Goal: Navigation & Orientation: Find specific page/section

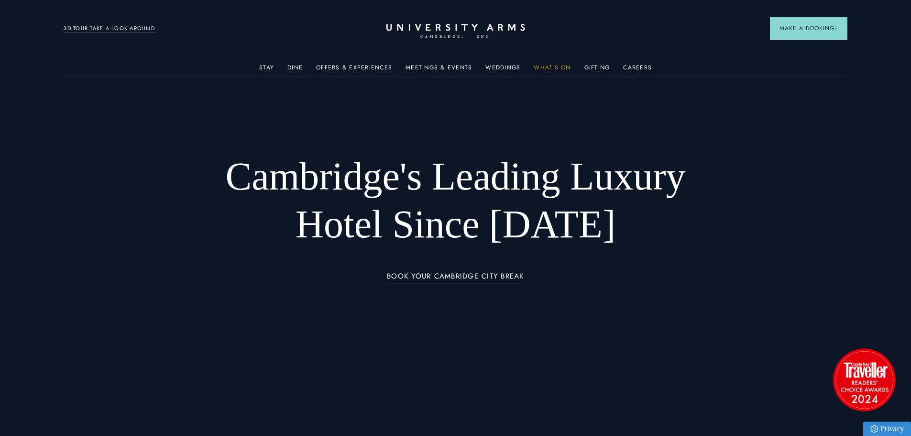
click at [542, 64] on link "What's On" at bounding box center [552, 70] width 37 height 12
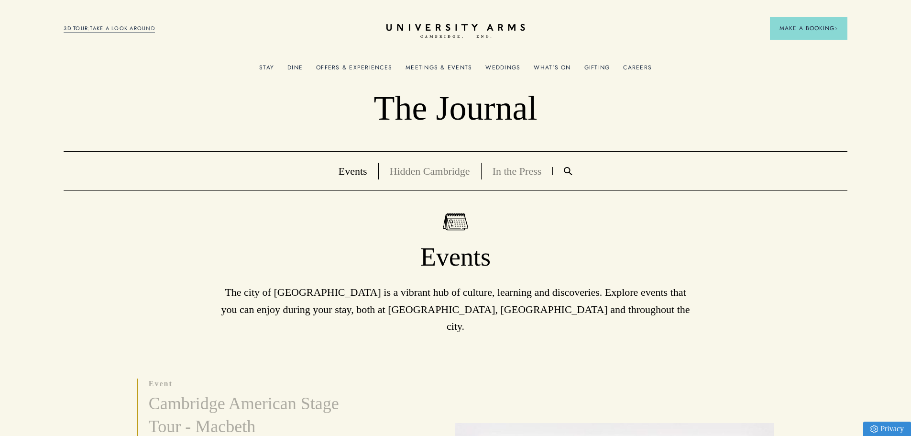
click at [369, 70] on link "Offers & Experiences" at bounding box center [354, 70] width 76 height 12
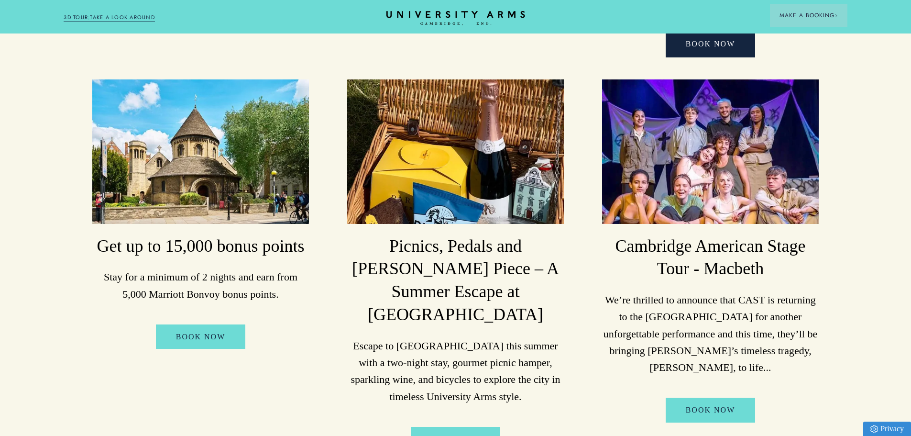
scroll to position [478, 0]
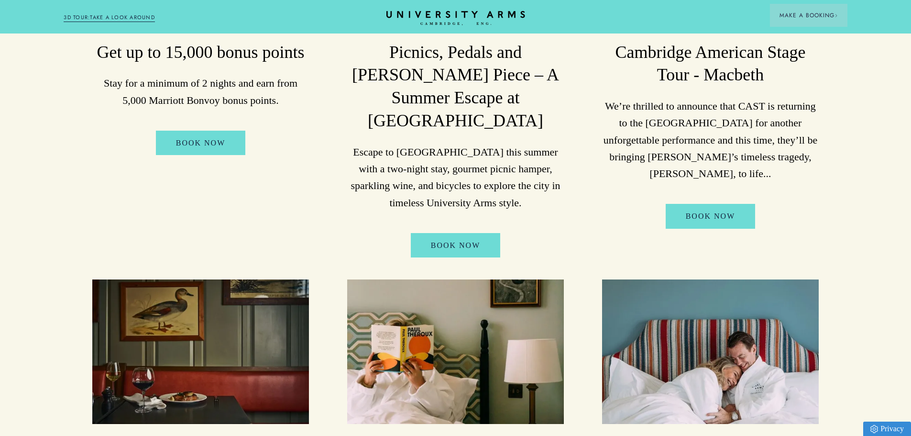
drag, startPoint x: 635, startPoint y: 275, endPoint x: 543, endPoint y: 34, distance: 257.9
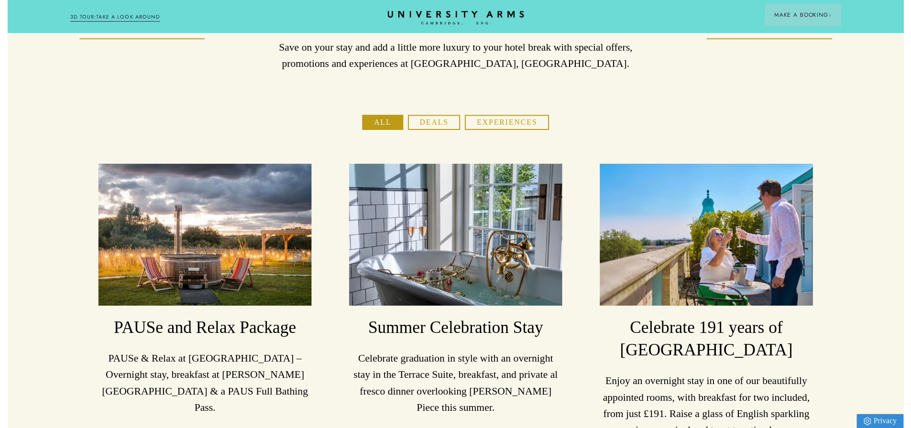
scroll to position [0, 0]
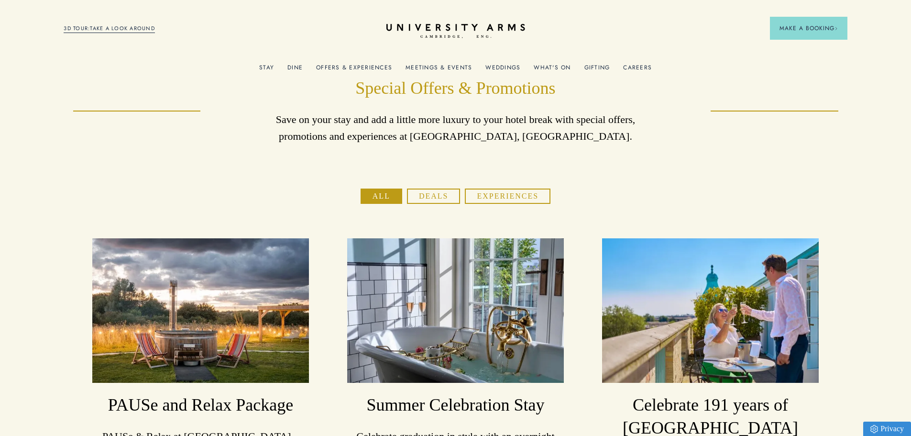
drag, startPoint x: 490, startPoint y: 94, endPoint x: 453, endPoint y: -58, distance: 156.6
click at [435, 68] on link "Meetings & Events" at bounding box center [438, 70] width 66 height 12
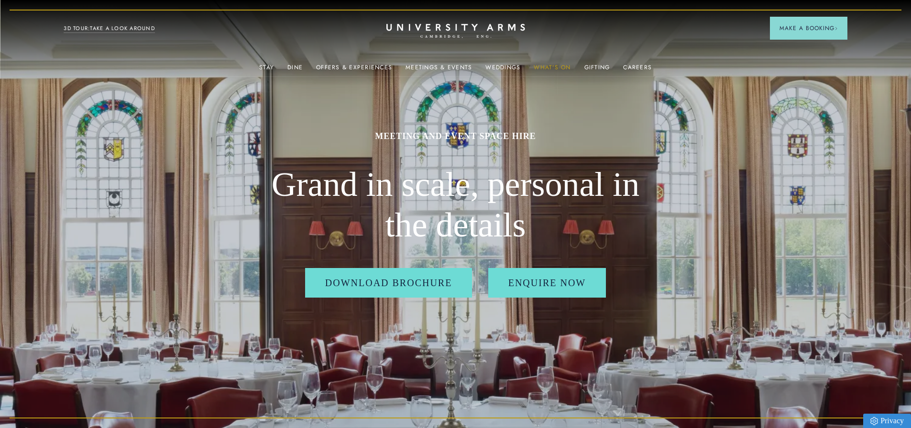
click at [541, 68] on link "What's On" at bounding box center [552, 70] width 37 height 12
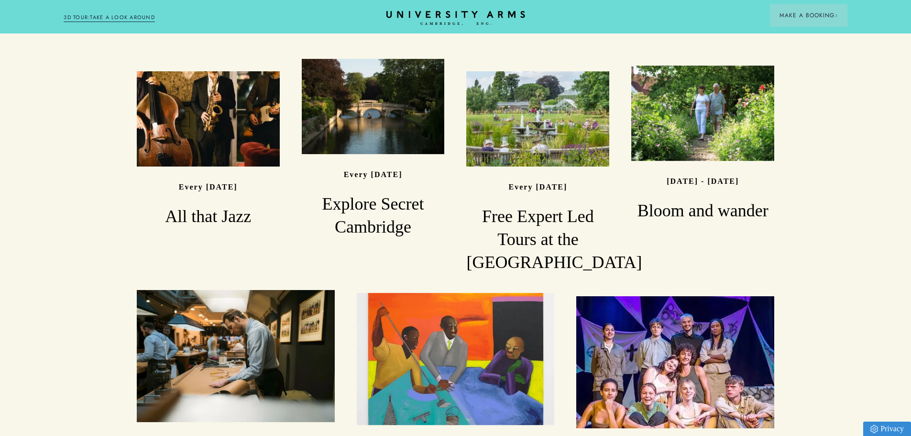
scroll to position [765, 0]
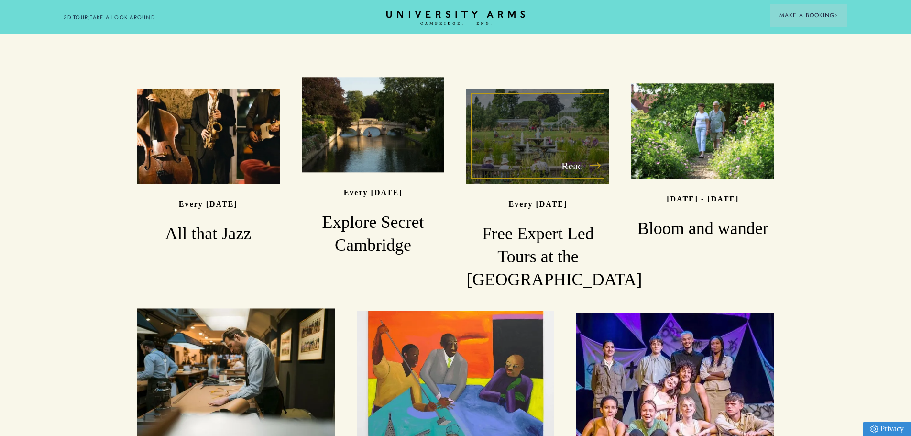
click at [533, 88] on div "Read" at bounding box center [537, 135] width 143 height 95
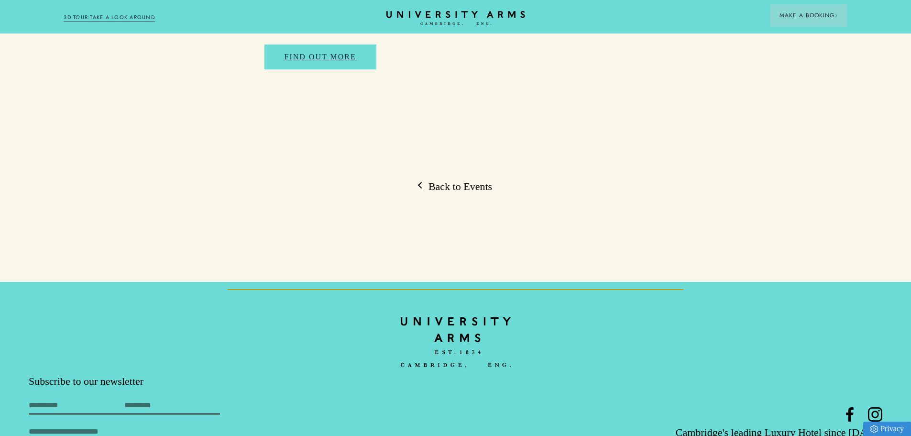
scroll to position [521, 0]
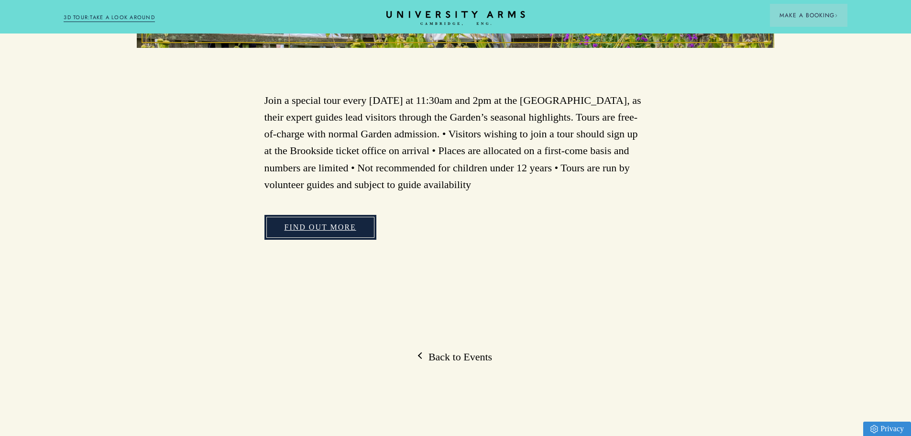
click at [309, 230] on link "Find Out More" at bounding box center [320, 227] width 112 height 25
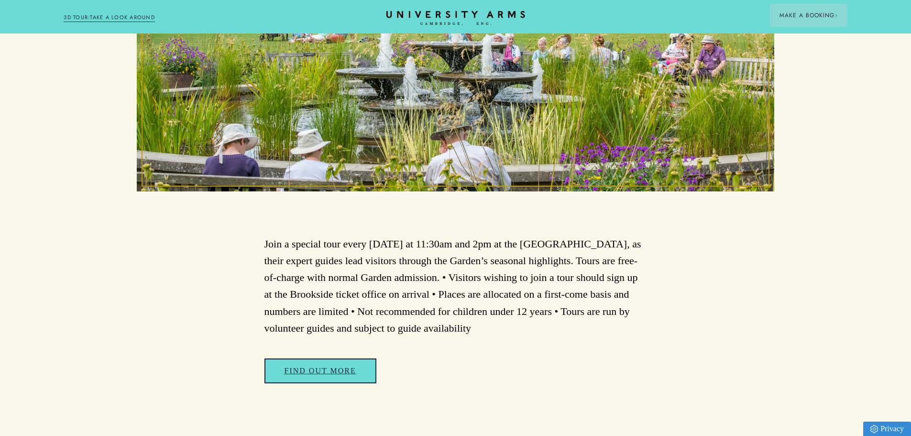
scroll to position [0, 0]
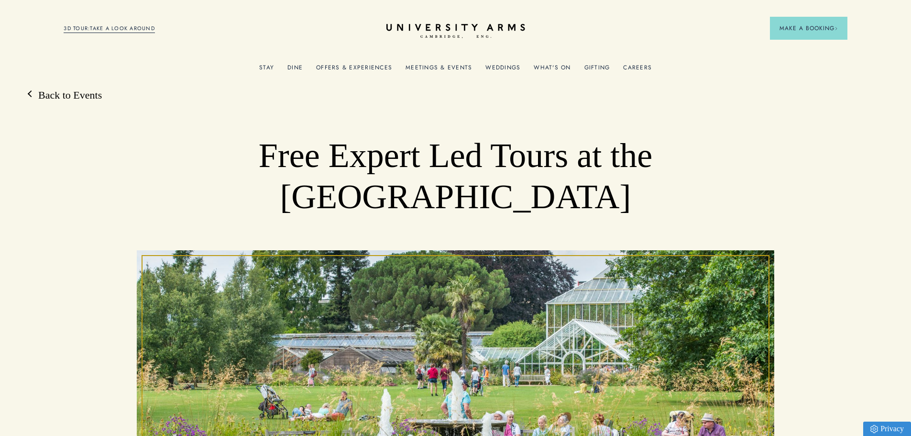
click at [598, 66] on link "Gifting" at bounding box center [597, 70] width 26 height 12
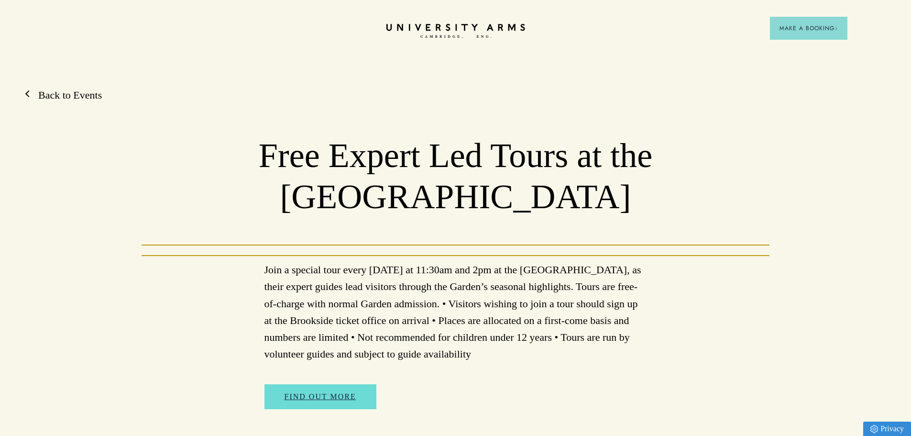
click at [67, 93] on link "Back to Events" at bounding box center [65, 95] width 73 height 14
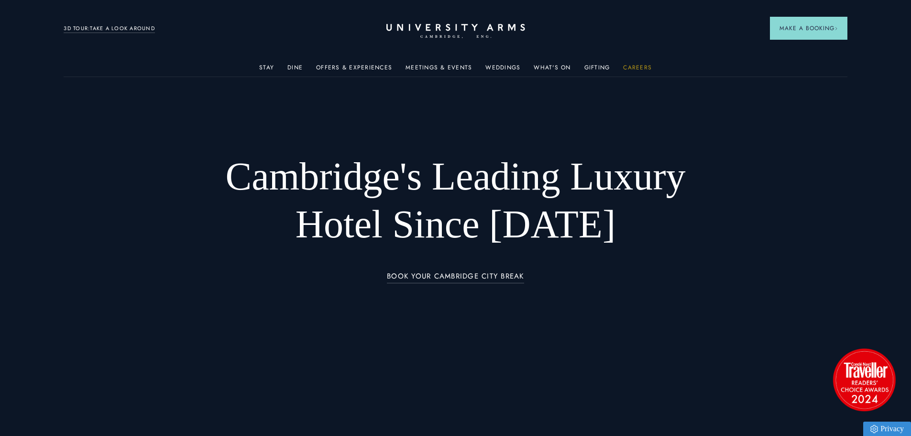
click at [629, 66] on link "Careers" at bounding box center [637, 70] width 29 height 12
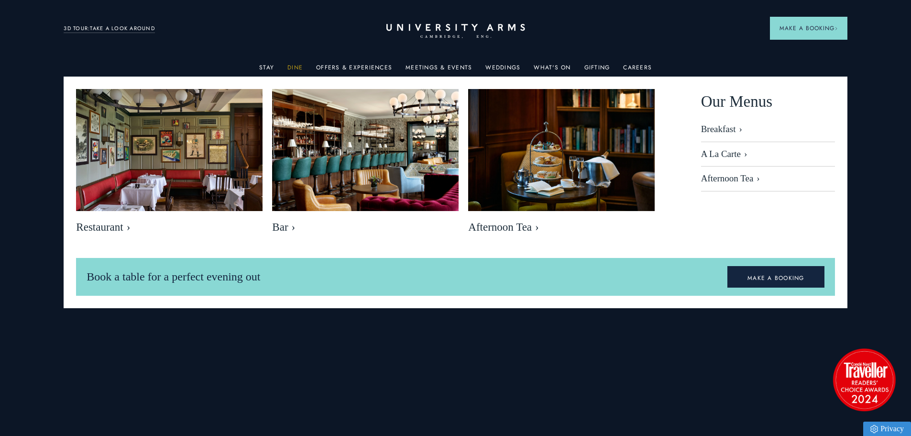
click at [292, 68] on link "Dine" at bounding box center [294, 70] width 15 height 12
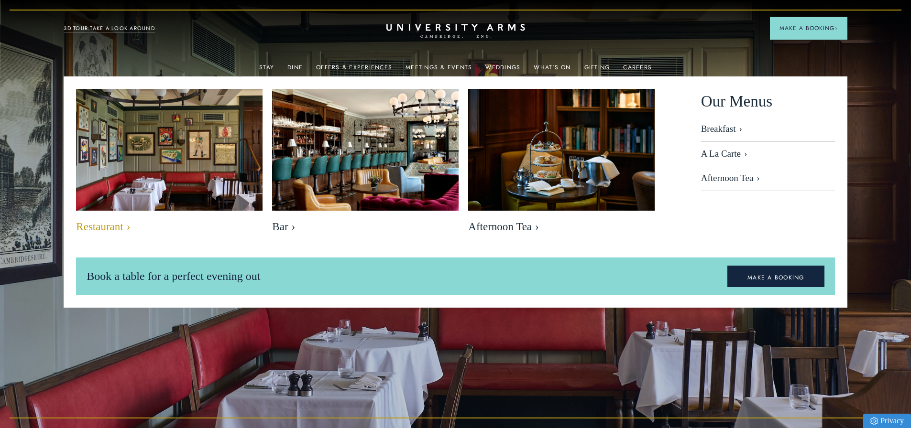
click at [197, 172] on img at bounding box center [169, 150] width 215 height 143
